Goal: Book appointment/travel/reservation

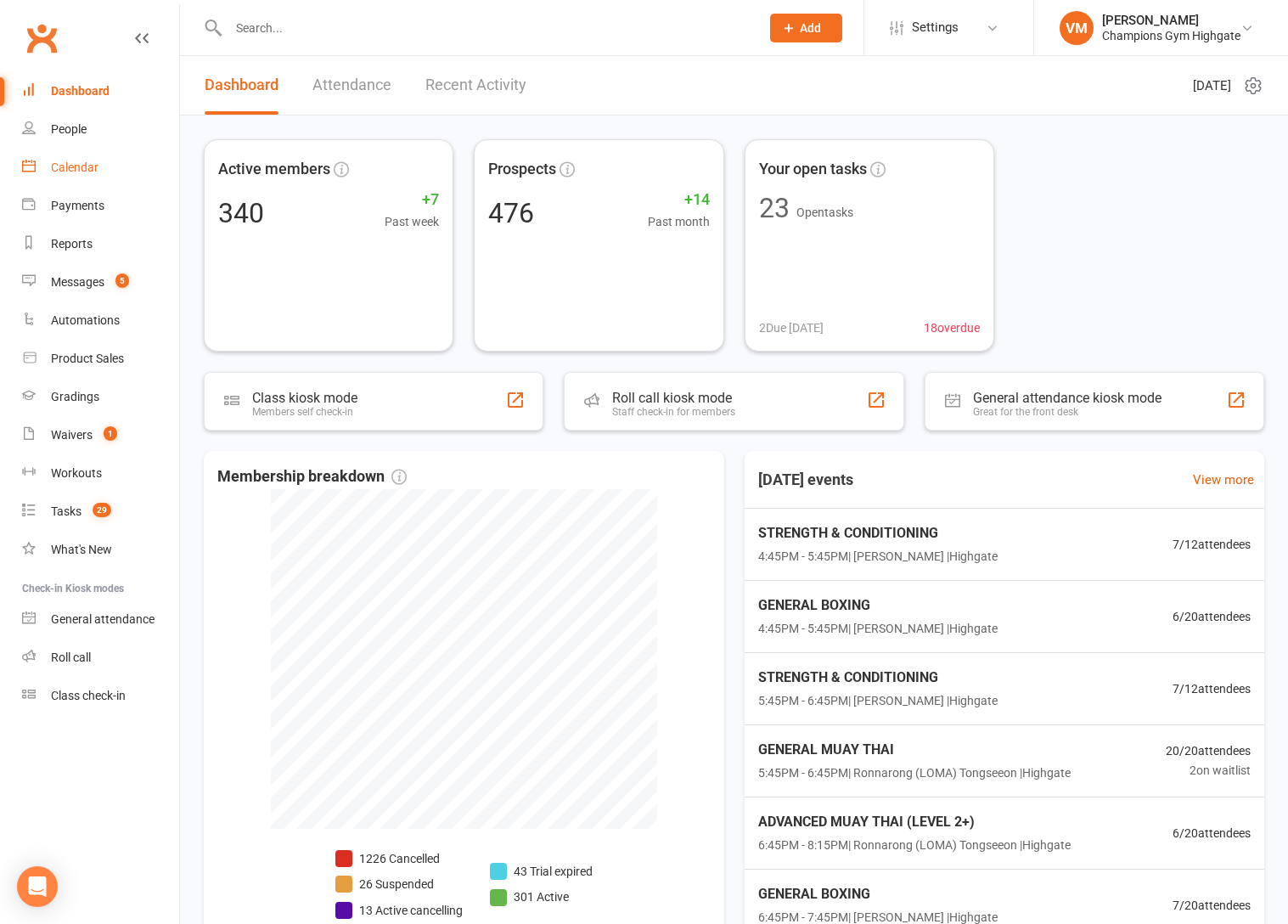
click at [95, 176] on link "Calendar" at bounding box center [100, 168] width 157 height 39
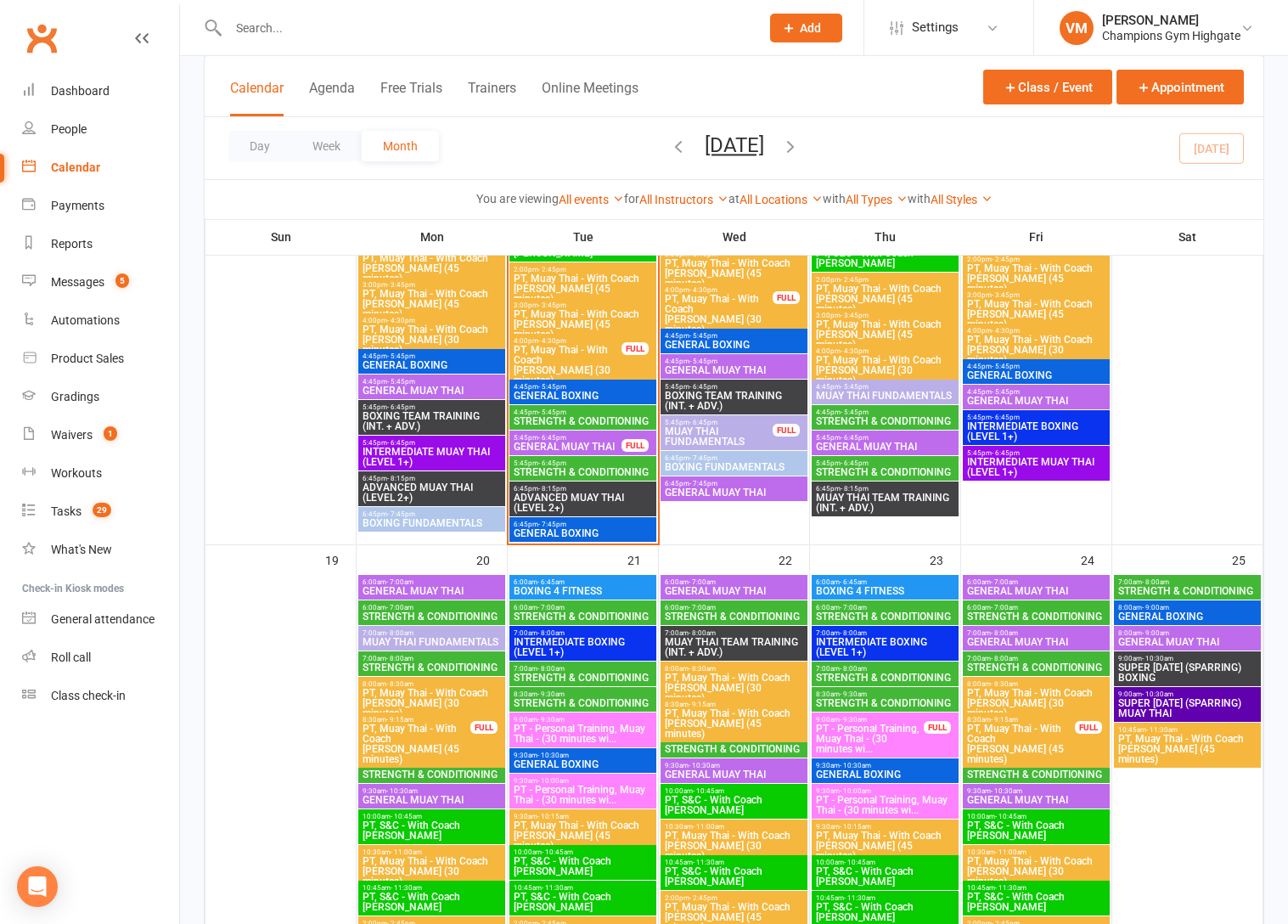
scroll to position [2002, 0]
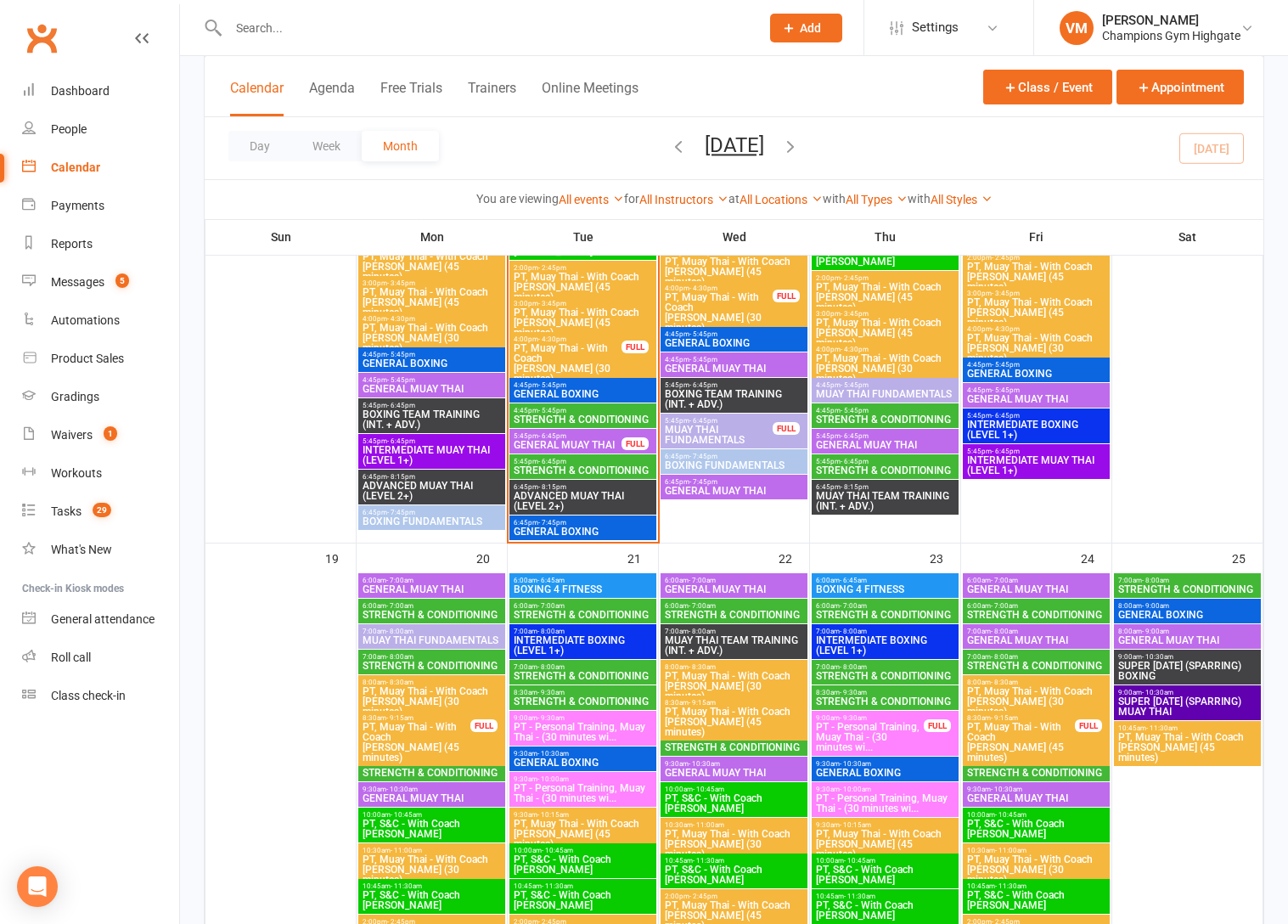
click at [608, 414] on span "STRENGTH & CONDITIONING" at bounding box center [582, 419] width 140 height 11
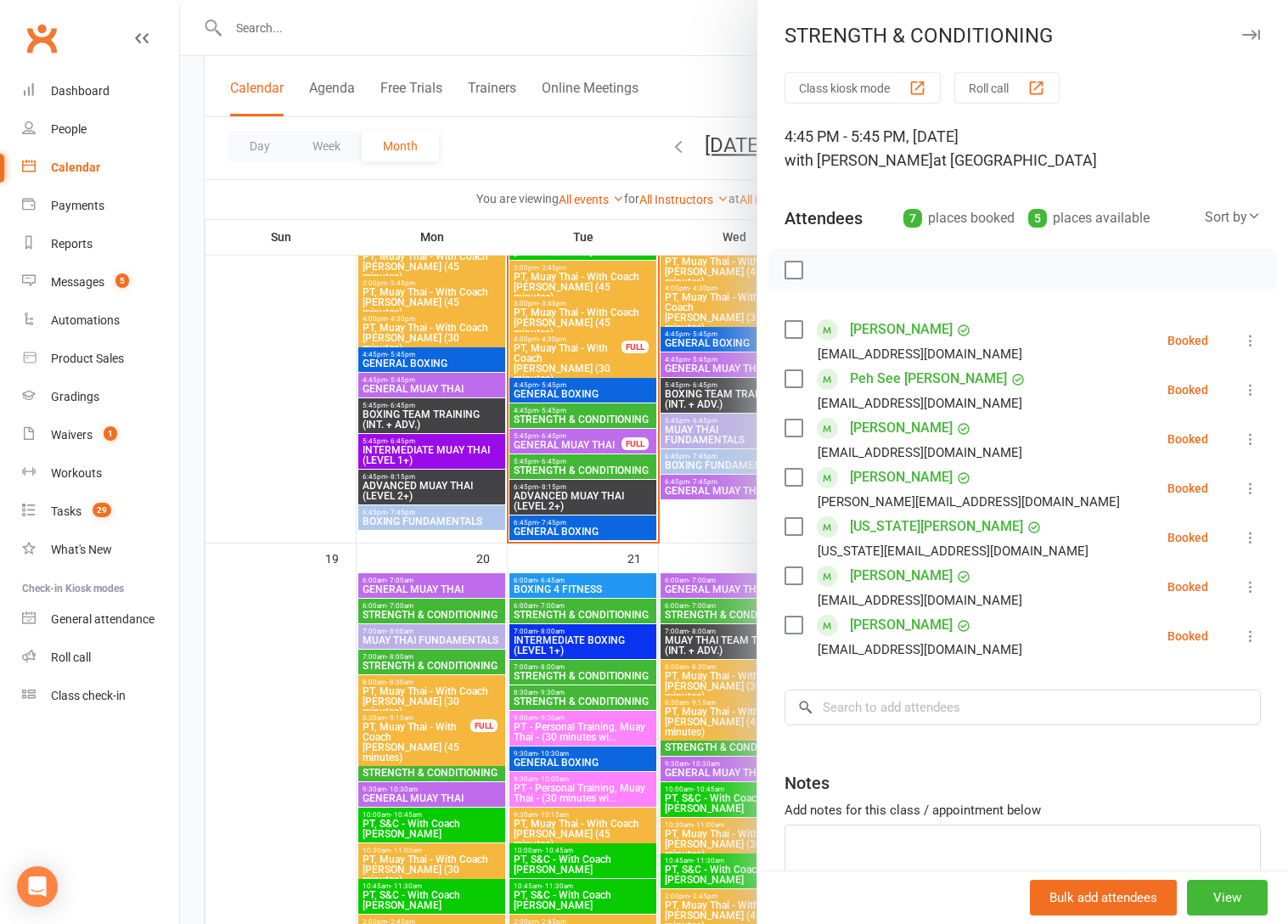
click at [799, 325] on label at bounding box center [793, 330] width 17 height 17
click at [792, 370] on label at bounding box center [793, 379] width 17 height 17
click at [796, 441] on div "[EMAIL_ADDRESS][DOMAIN_NAME]" at bounding box center [907, 452] width 245 height 22
click at [797, 431] on label at bounding box center [793, 428] width 17 height 17
click at [796, 477] on label at bounding box center [793, 477] width 17 height 17
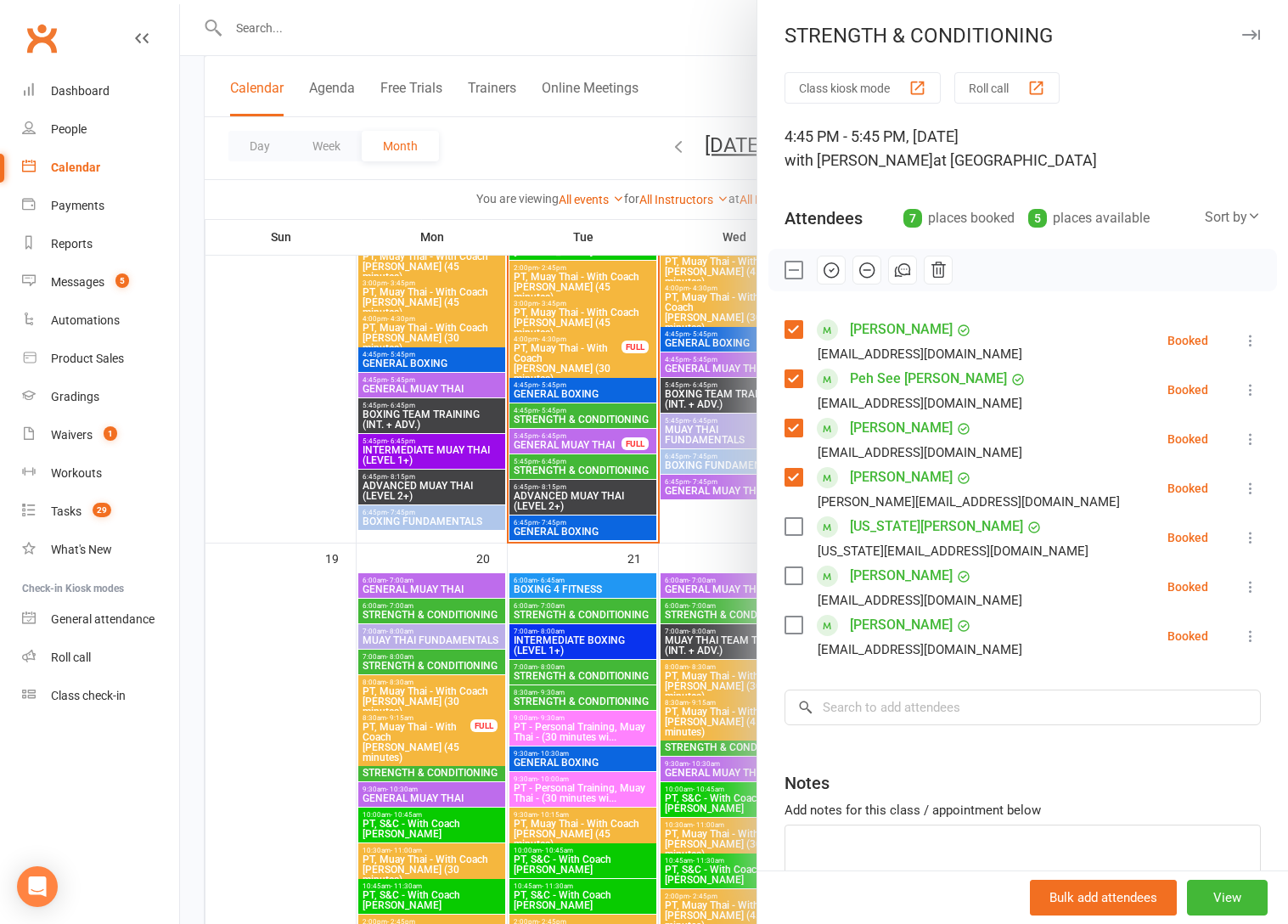
click at [795, 568] on label at bounding box center [793, 576] width 17 height 17
click at [797, 613] on div "[PERSON_NAME] [EMAIL_ADDRESS][DOMAIN_NAME]" at bounding box center [907, 635] width 245 height 49
click at [796, 623] on label at bounding box center [793, 625] width 17 height 17
click at [832, 266] on icon "button" at bounding box center [830, 269] width 18 height 18
click at [788, 523] on label at bounding box center [793, 526] width 17 height 17
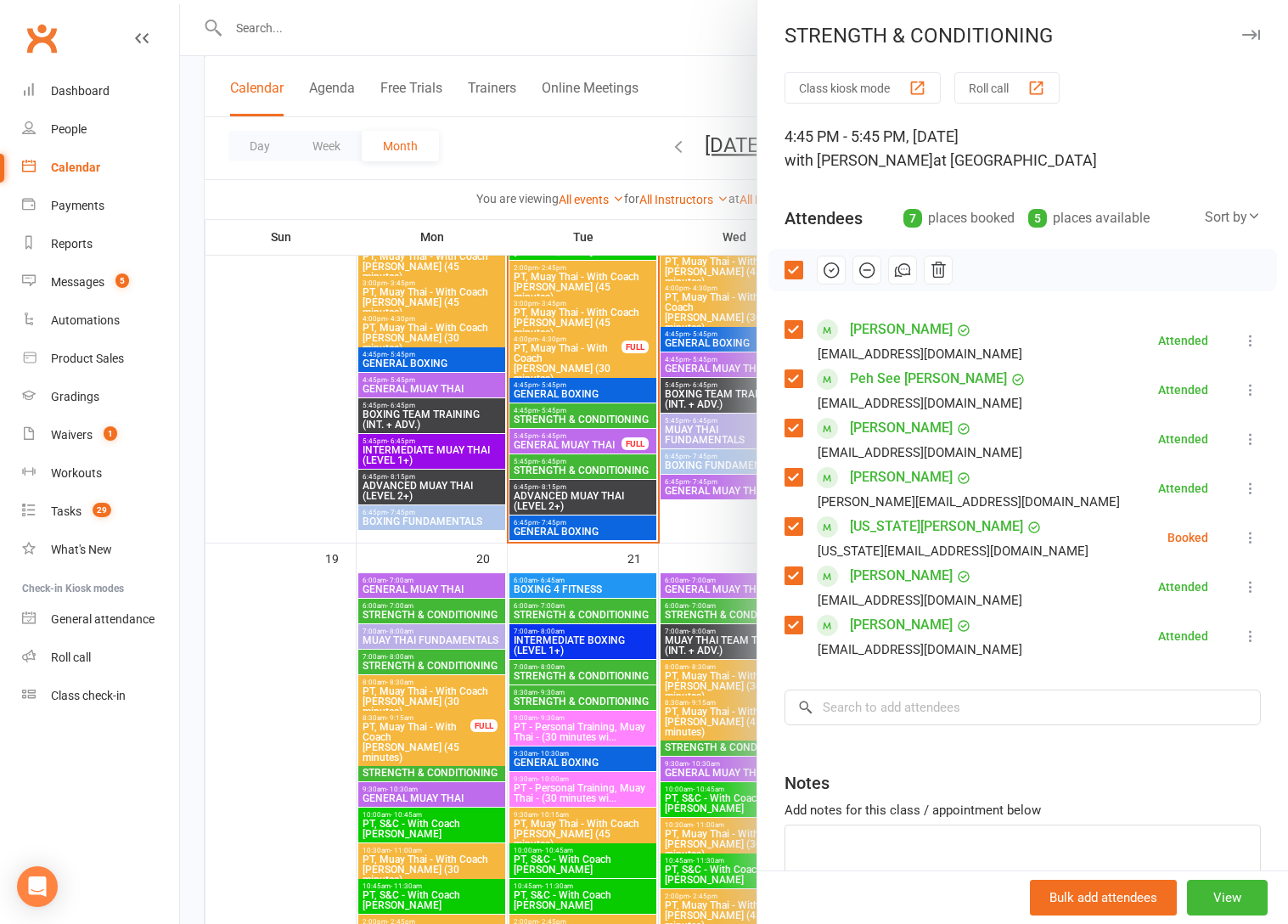
click at [831, 276] on icon "button" at bounding box center [830, 269] width 18 height 18
click at [581, 128] on div at bounding box center [734, 462] width 1108 height 924
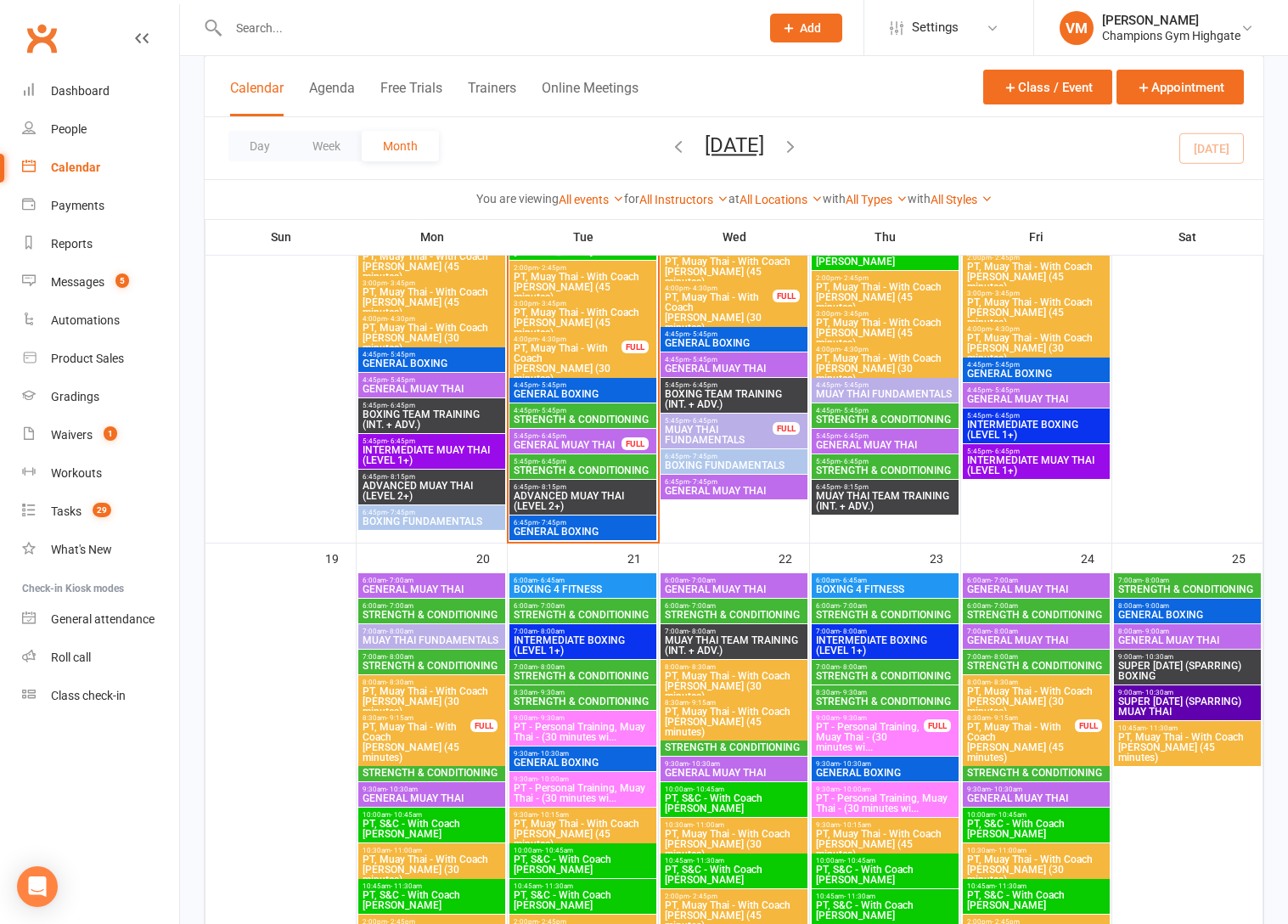
click at [565, 451] on div "5:45pm - 6:45pm GENERAL MUAY THAI FULL" at bounding box center [583, 441] width 146 height 25
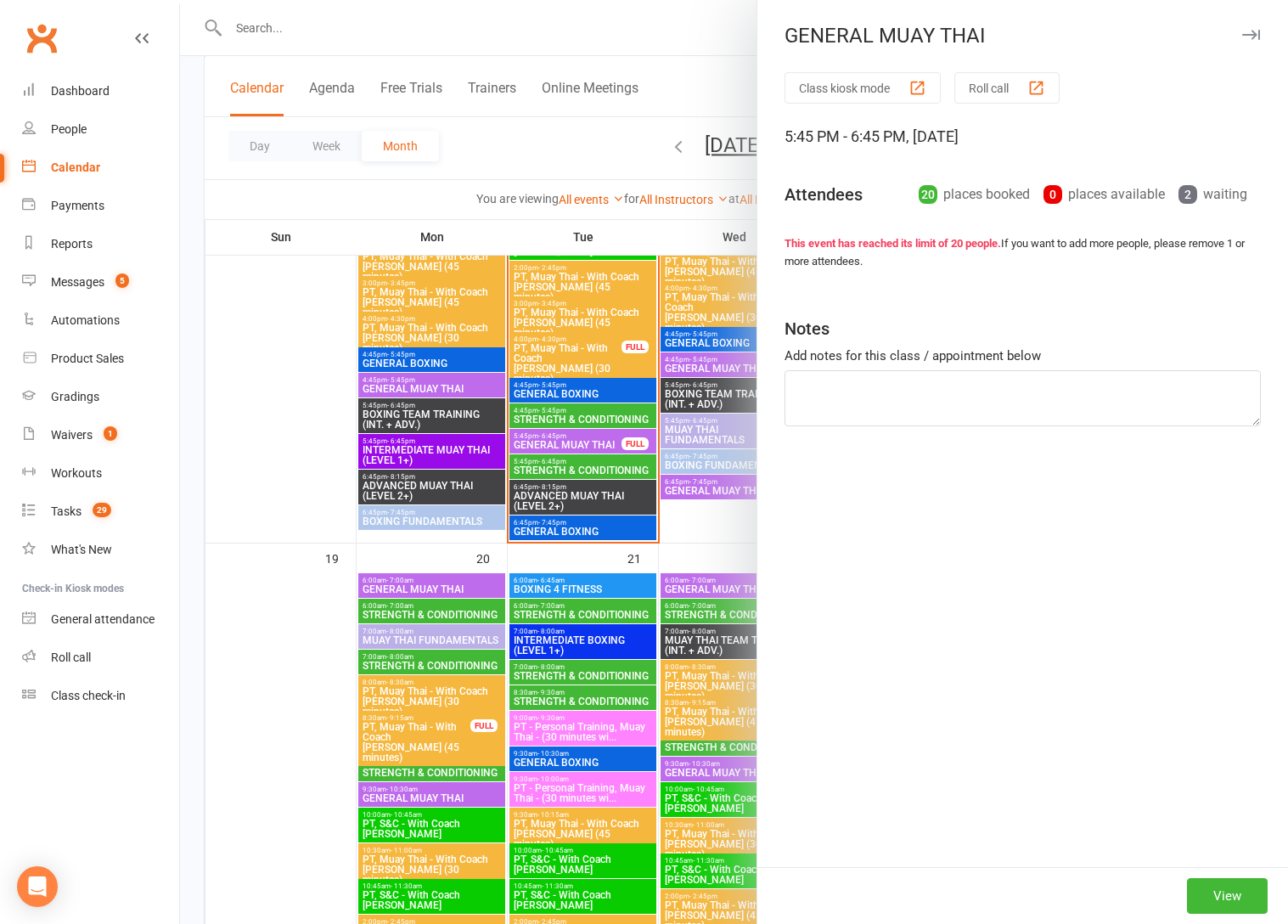
click at [565, 451] on div at bounding box center [734, 462] width 1108 height 924
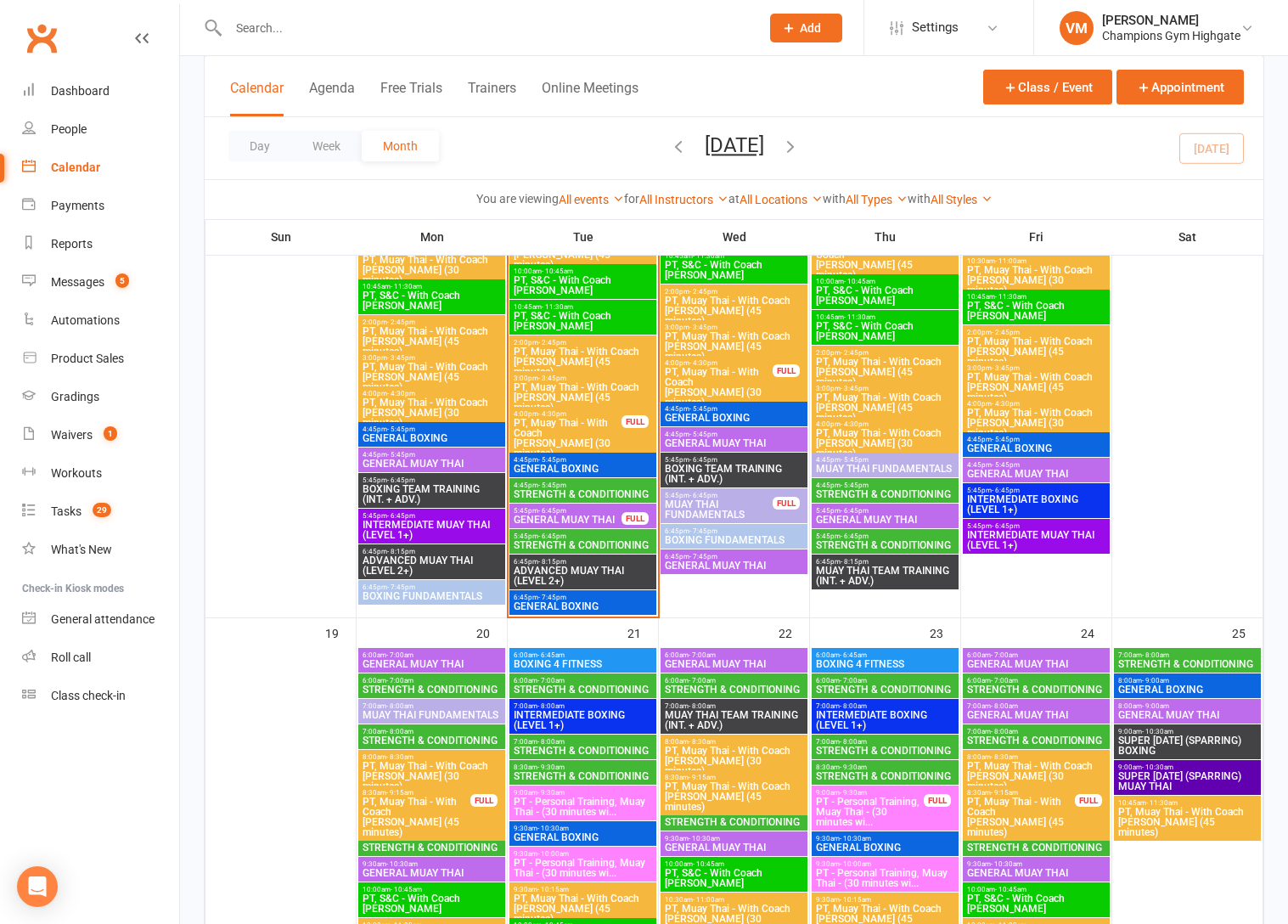
scroll to position [1916, 0]
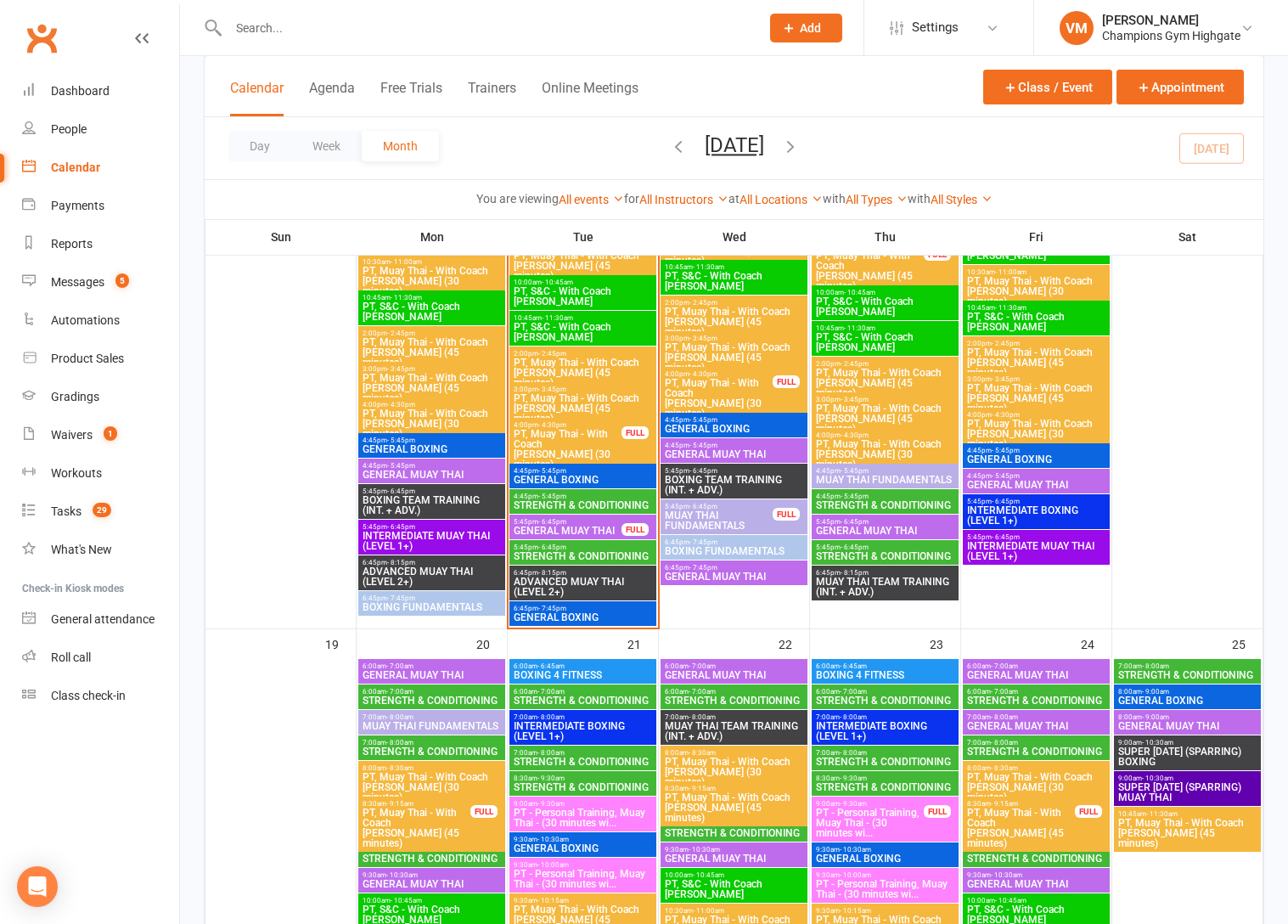
click at [589, 500] on span "STRENGTH & CONDITIONING" at bounding box center [582, 505] width 140 height 11
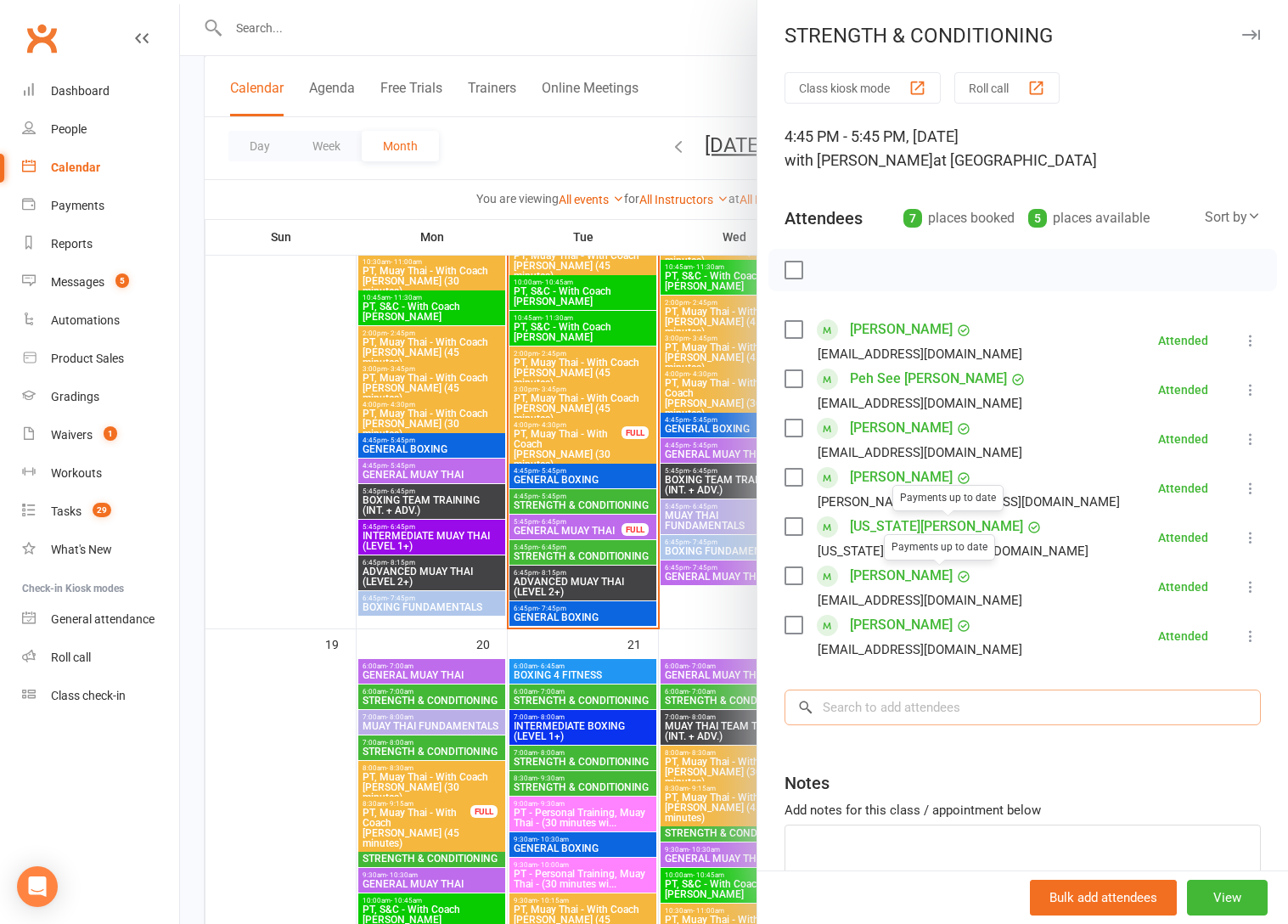
click at [909, 695] on input "search" at bounding box center [1022, 706] width 476 height 36
type input "a"
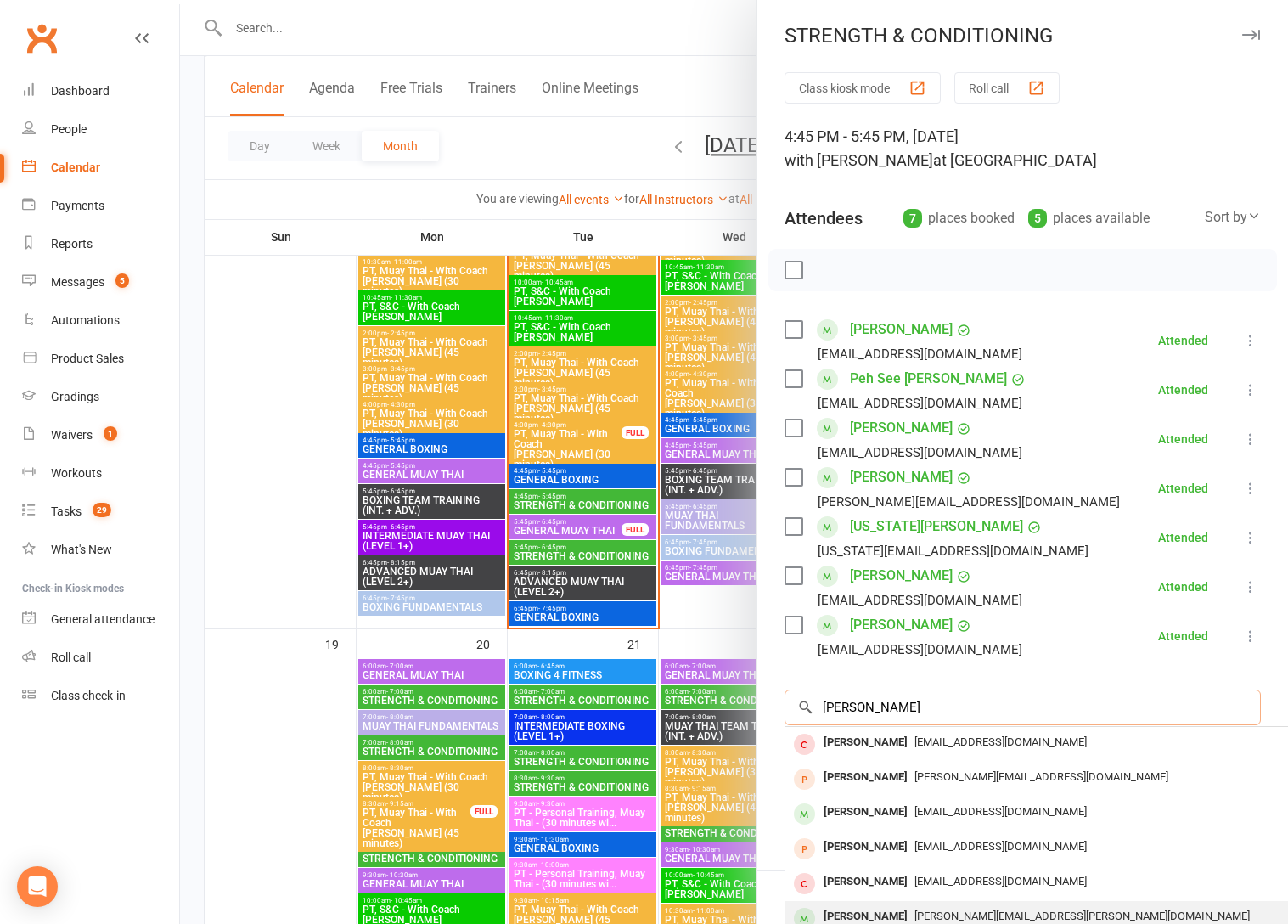
type input "[PERSON_NAME]"
click at [947, 903] on div "[PERSON_NAME] [PERSON_NAME][EMAIL_ADDRESS][PERSON_NAME][DOMAIN_NAME]" at bounding box center [1038, 918] width 508 height 35
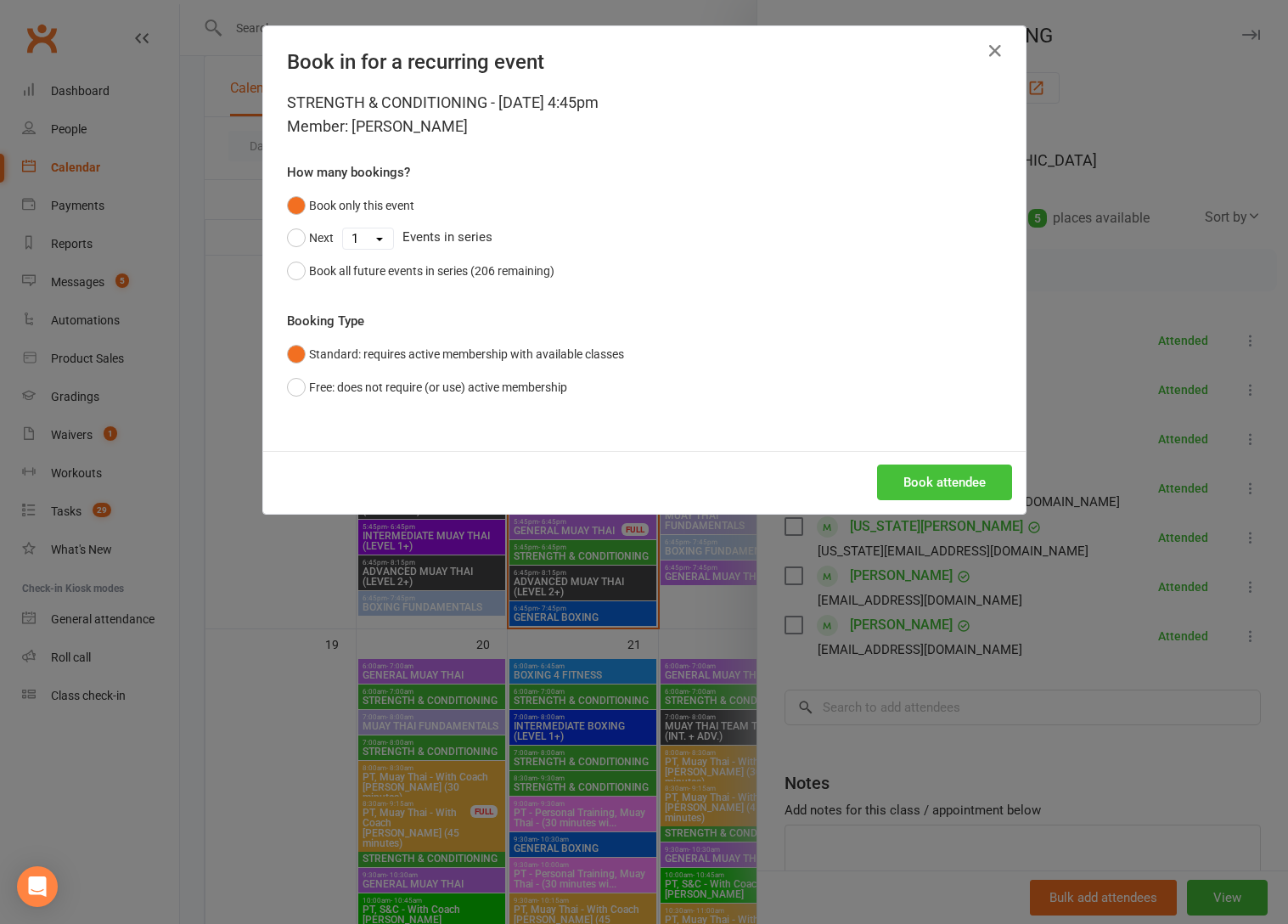
click at [946, 483] on button "Book attendee" at bounding box center [944, 482] width 135 height 36
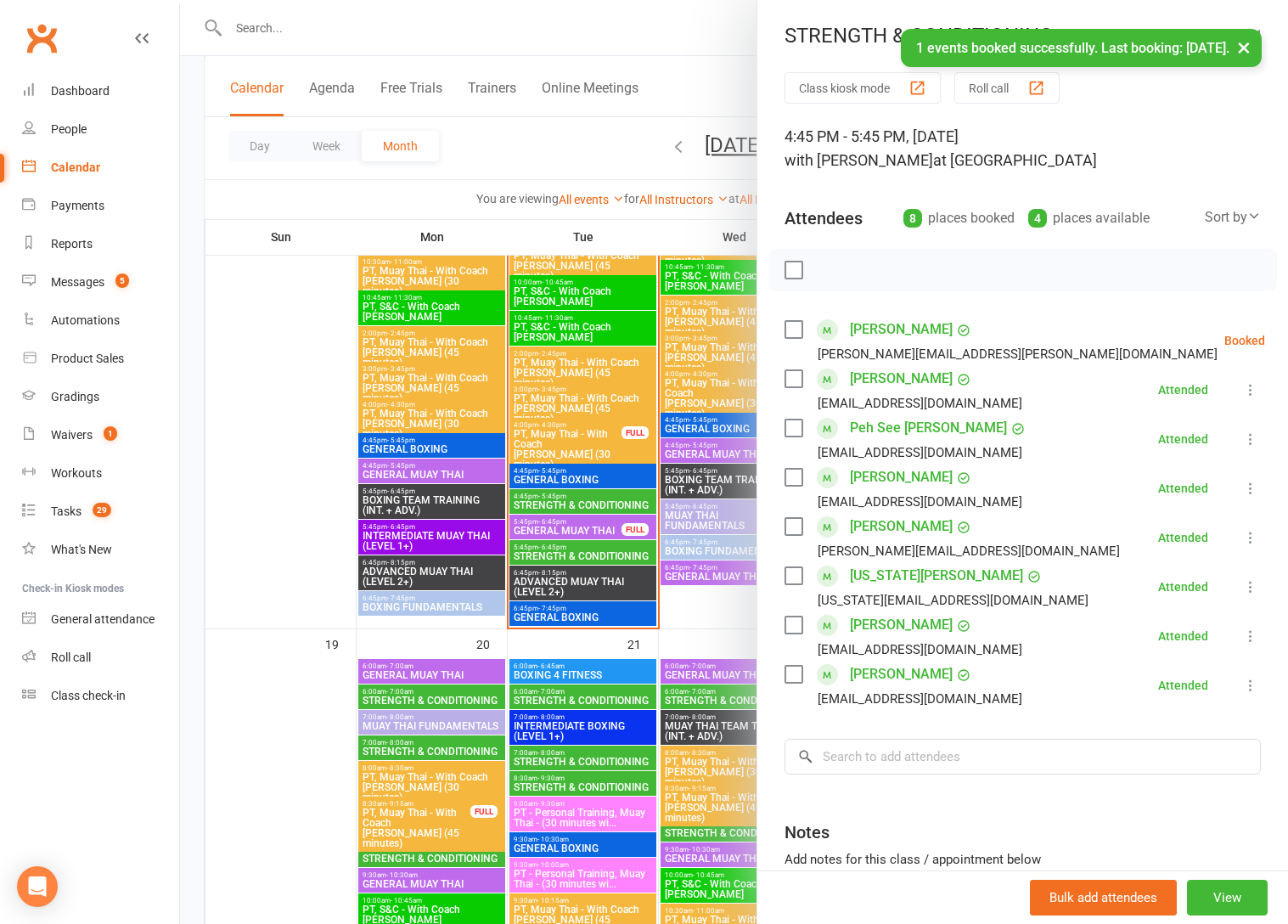
click at [790, 332] on label at bounding box center [793, 330] width 17 height 17
click at [834, 255] on button "button" at bounding box center [831, 270] width 29 height 29
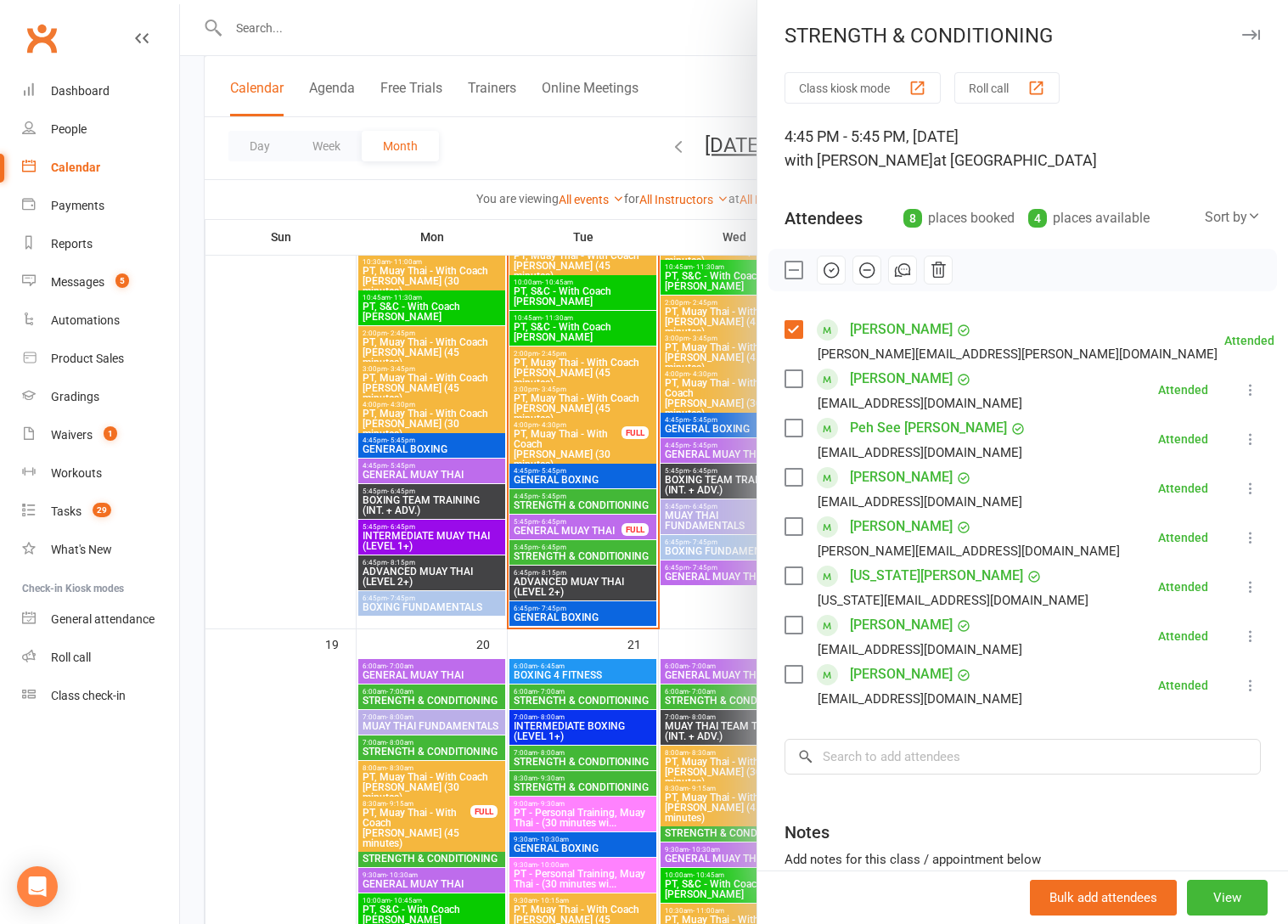
click at [619, 159] on div at bounding box center [734, 462] width 1108 height 924
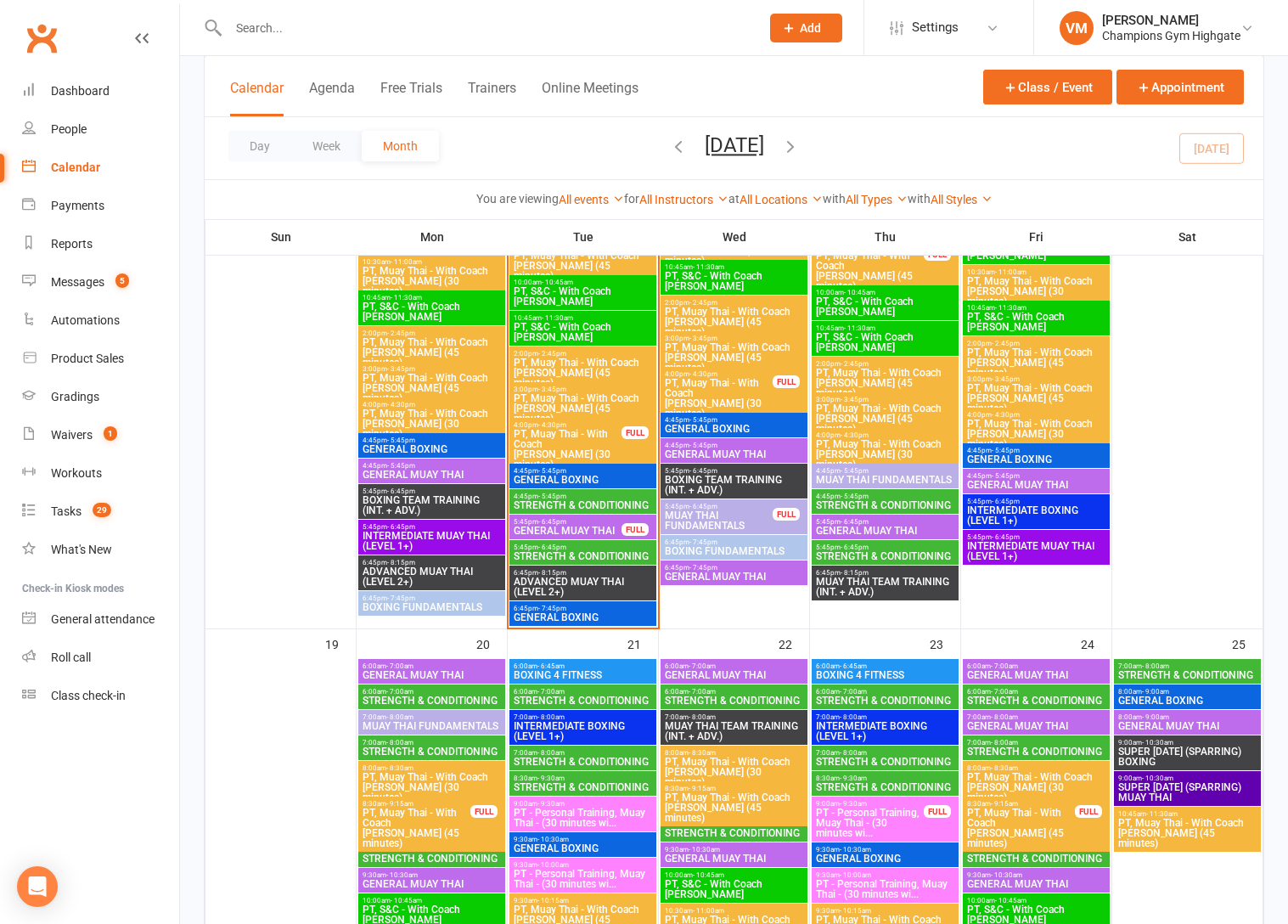
click at [616, 552] on span "STRENGTH & CONDITIONING" at bounding box center [582, 556] width 140 height 11
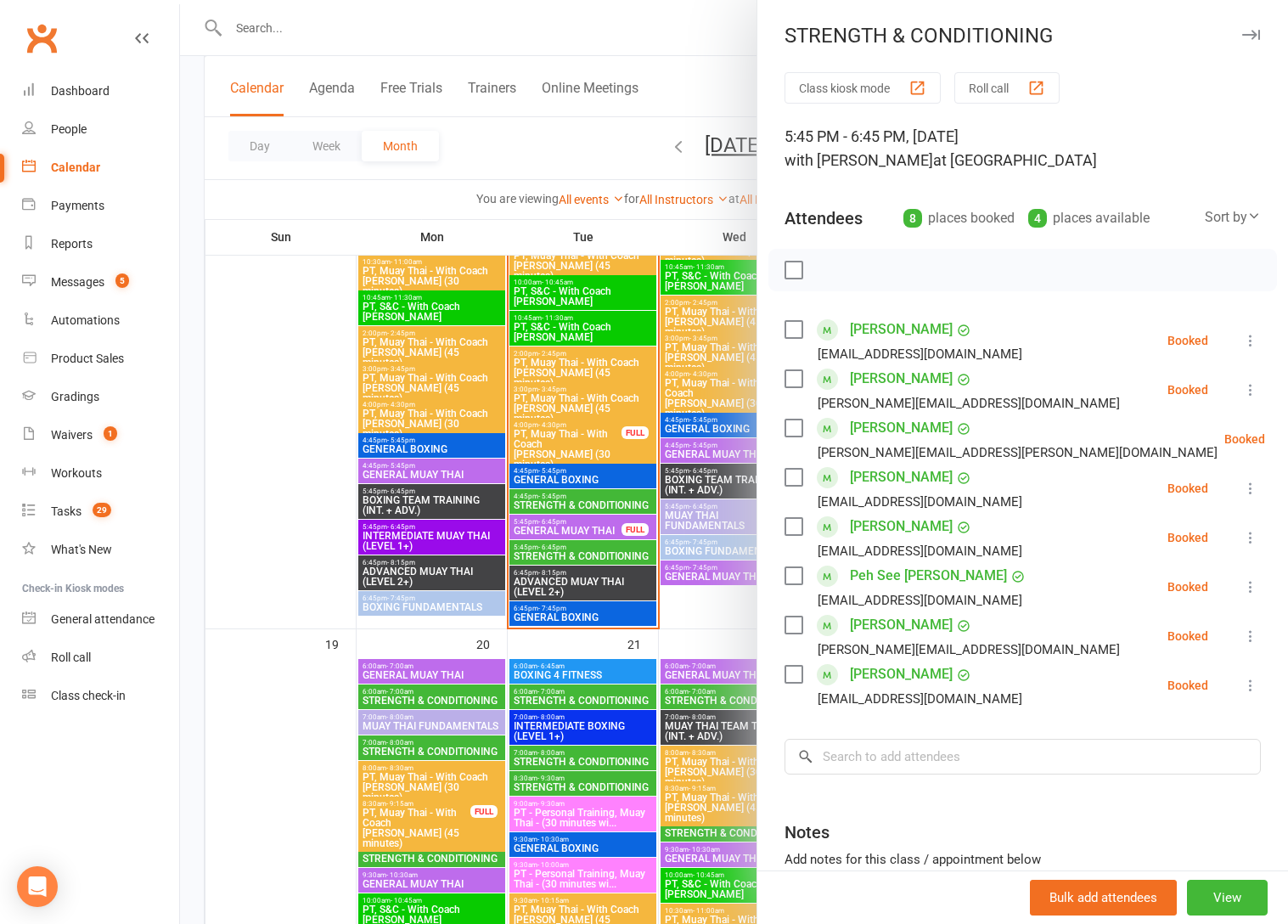
click at [616, 552] on div at bounding box center [734, 462] width 1108 height 924
